Goal: Navigation & Orientation: Find specific page/section

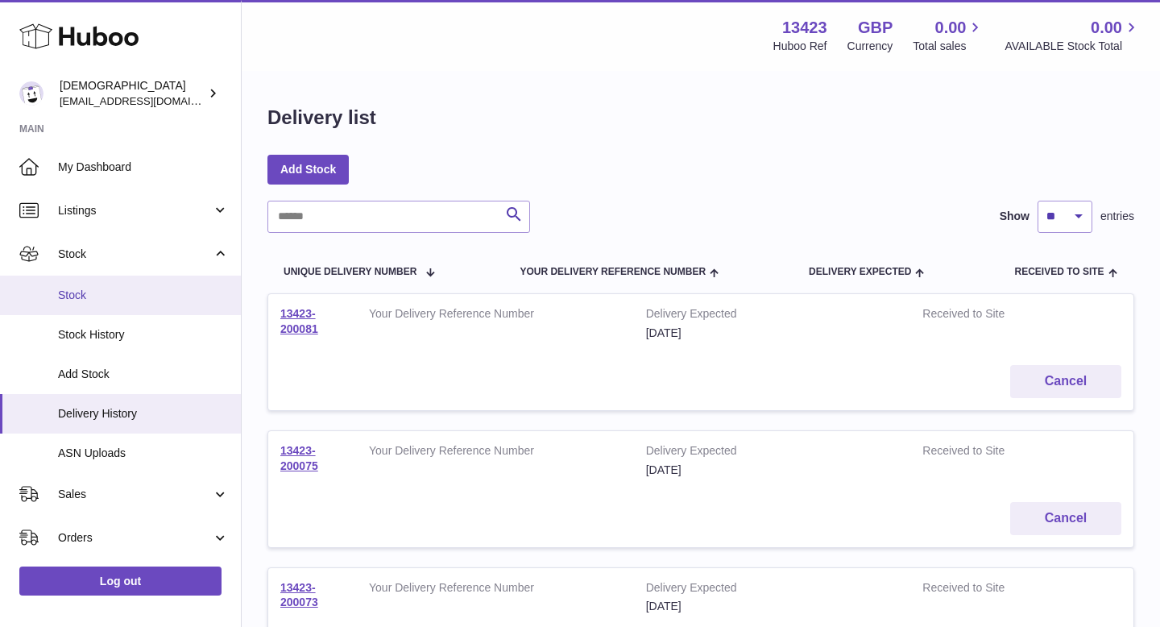
click at [99, 301] on span "Stock" at bounding box center [143, 295] width 171 height 15
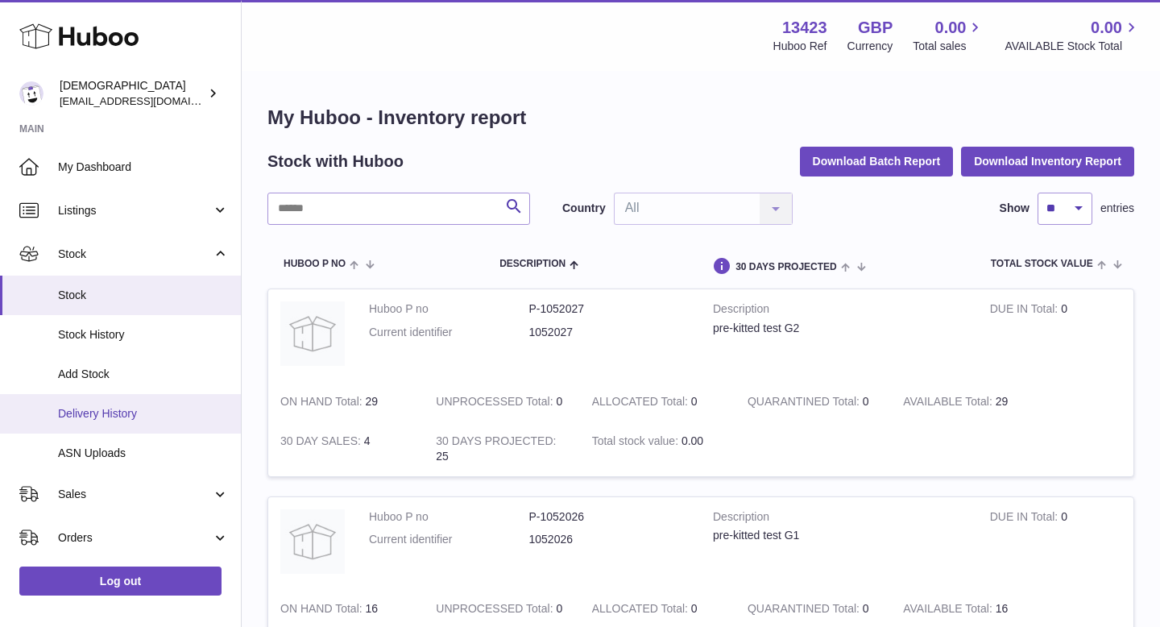
click at [97, 416] on span "Delivery History" at bounding box center [143, 413] width 171 height 15
